Goal: Task Accomplishment & Management: Complete application form

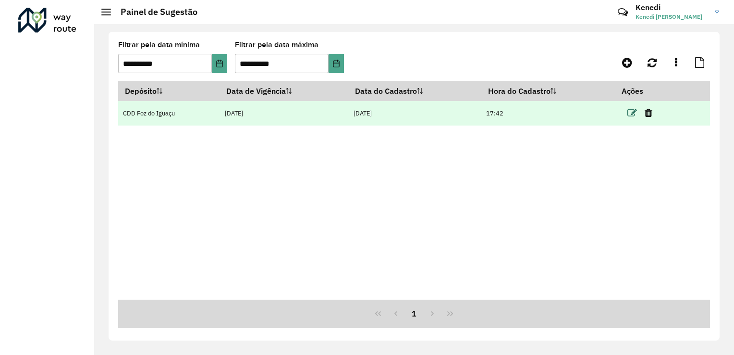
click at [630, 111] on icon at bounding box center [632, 113] width 10 height 10
